Goal: Navigation & Orientation: Find specific page/section

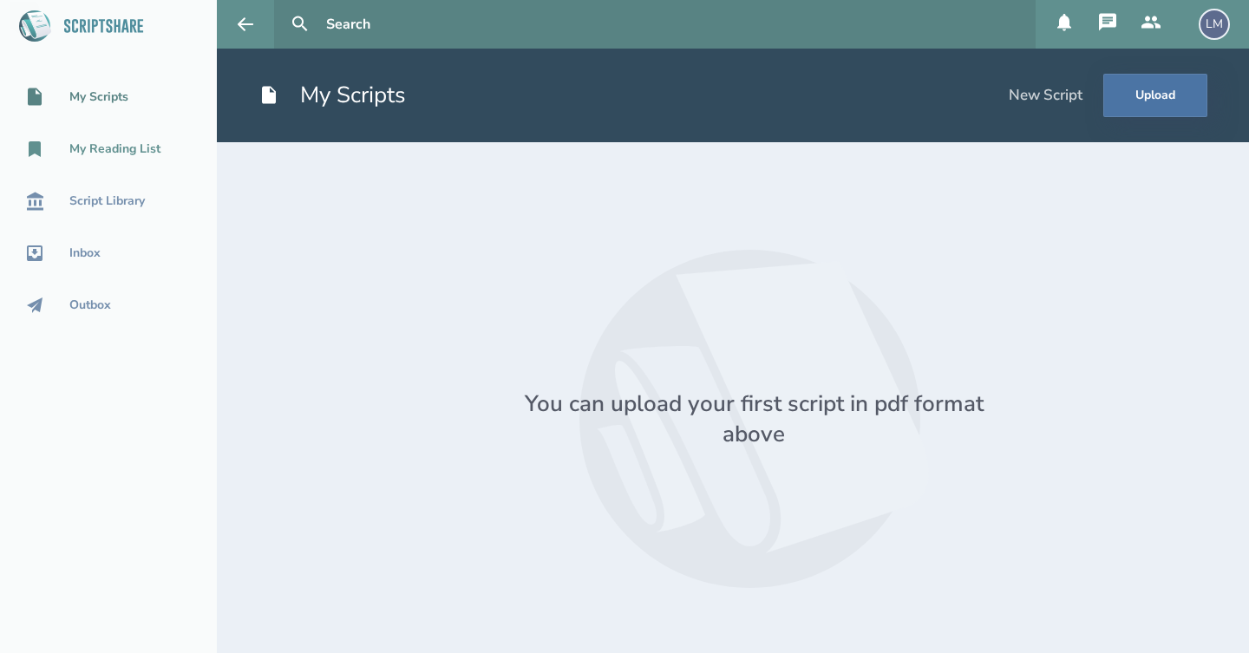
click at [132, 157] on div "My Reading List" at bounding box center [108, 149] width 217 height 21
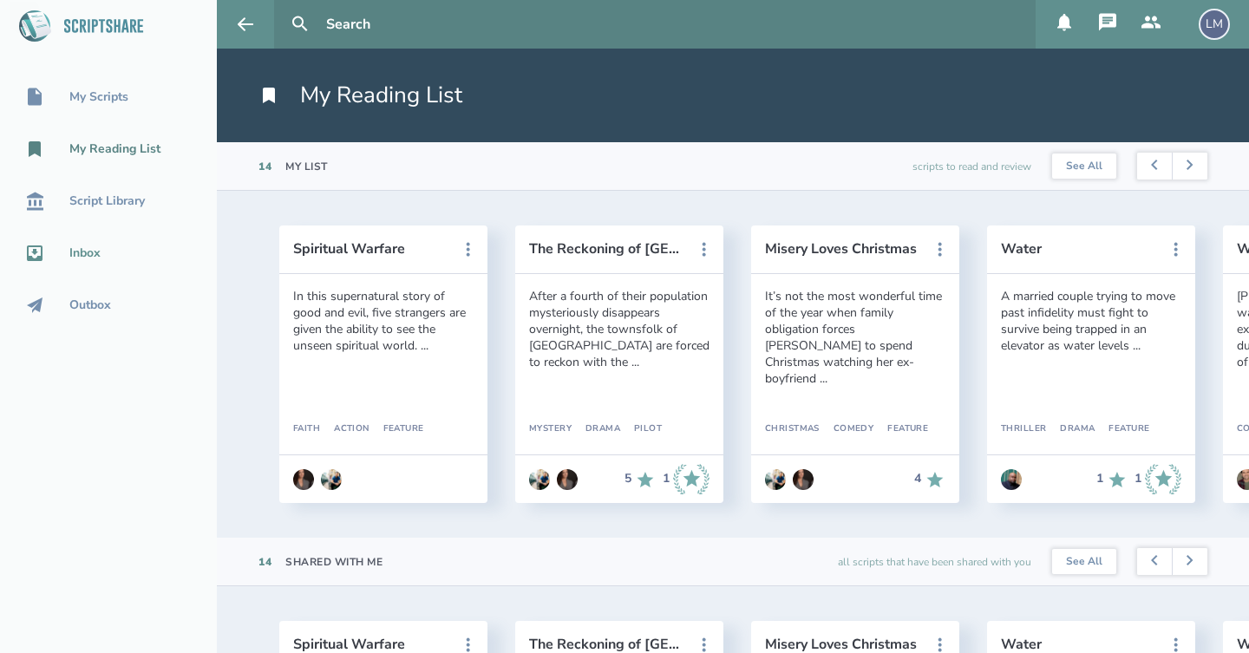
click at [86, 252] on div "Inbox" at bounding box center [84, 253] width 31 height 14
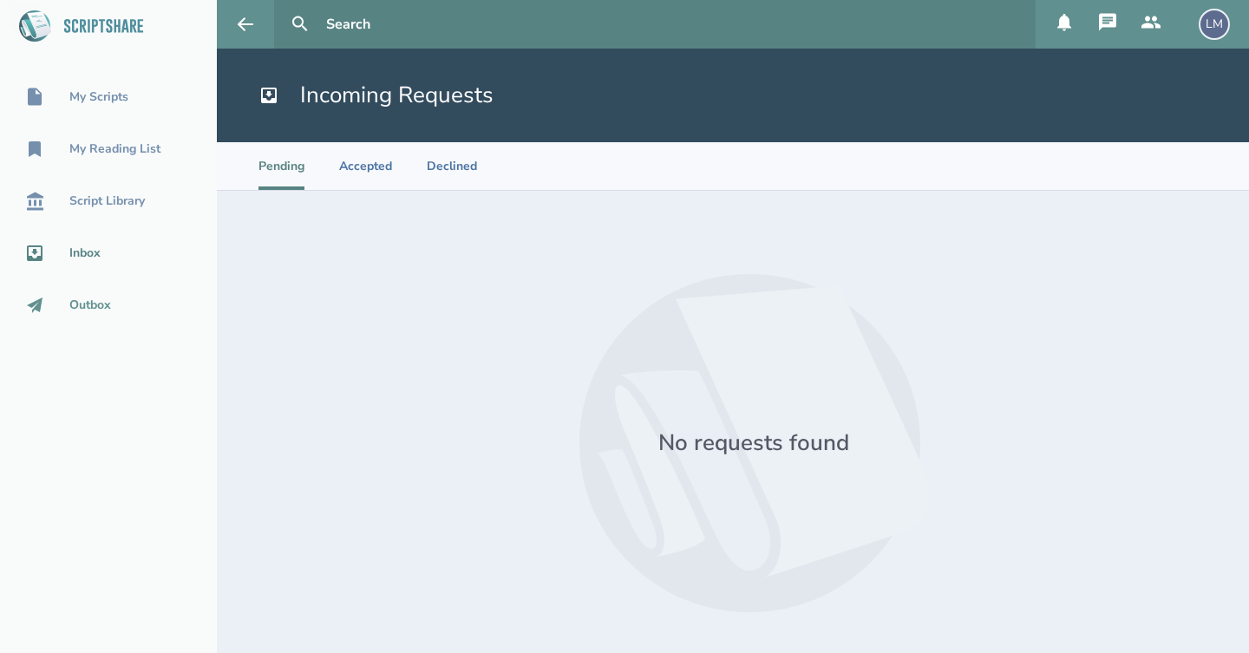
click at [97, 305] on div "Outbox" at bounding box center [90, 305] width 42 height 14
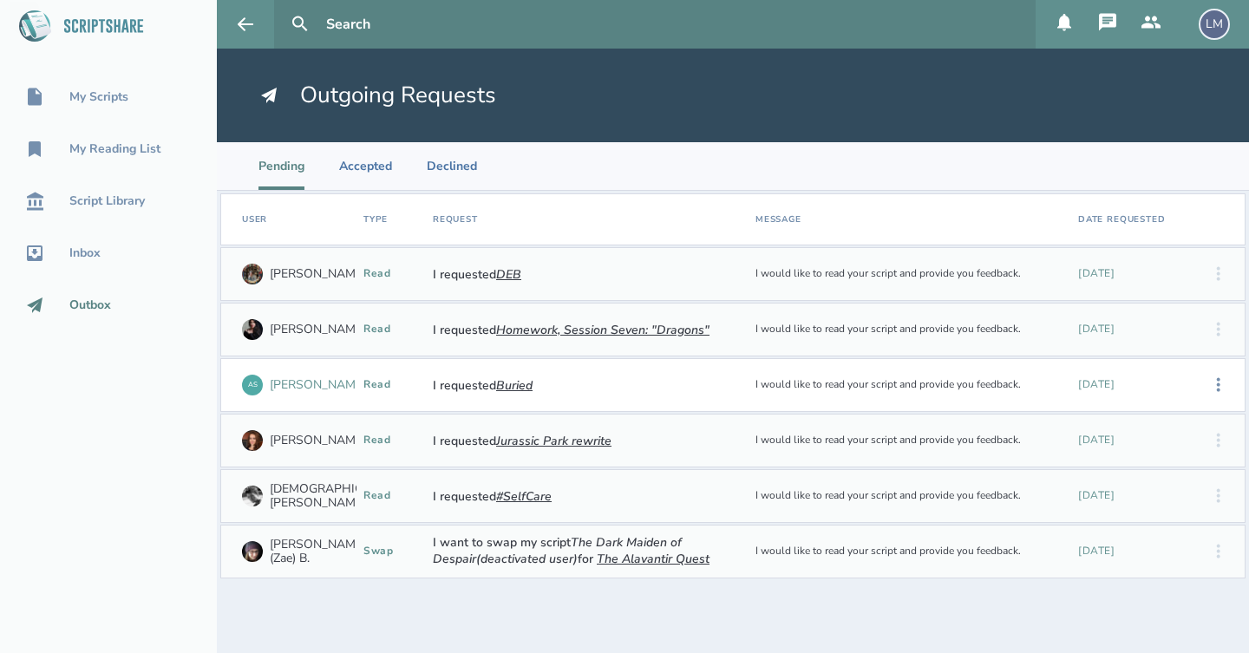
click at [298, 383] on div "[PERSON_NAME]" at bounding box center [318, 385] width 96 height 14
